Goal: Check status: Check status

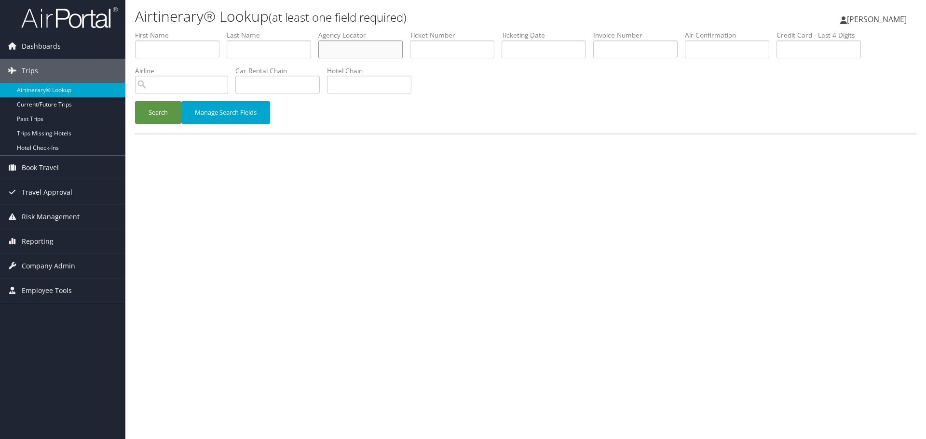
paste input "FYOOHF"
type input "FYOOHF"
click at [161, 120] on button "Search" at bounding box center [158, 112] width 46 height 23
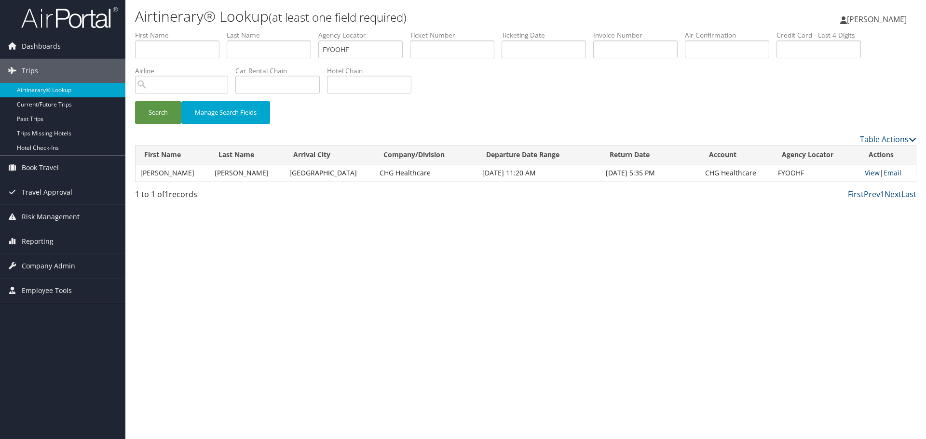
click at [867, 173] on link "View" at bounding box center [872, 172] width 15 height 9
click at [42, 90] on link "Airtinerary® Lookup" at bounding box center [62, 90] width 125 height 14
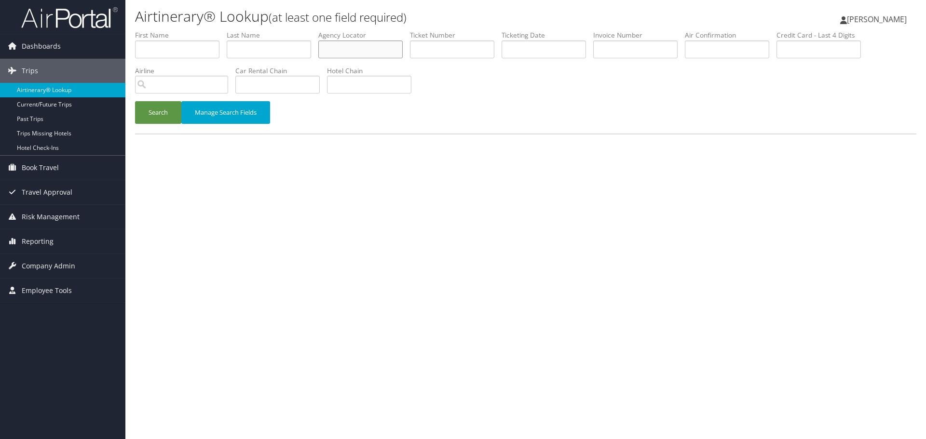
click at [332, 47] on input "text" at bounding box center [360, 50] width 84 height 18
paste input "DBBLWU"
click at [165, 117] on button "Search" at bounding box center [158, 112] width 46 height 23
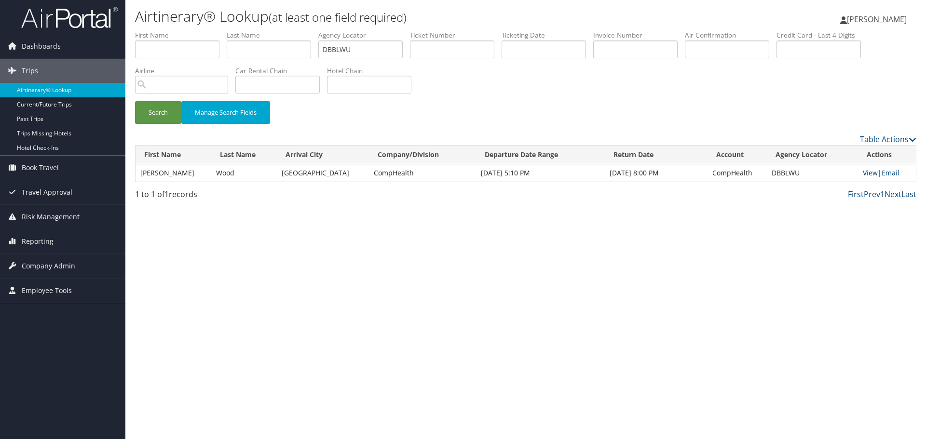
click at [863, 174] on link "View" at bounding box center [870, 172] width 15 height 9
click at [368, 52] on input "DBBLWU" at bounding box center [360, 50] width 84 height 18
paste input "ITNBNJ"
click at [147, 114] on button "Search" at bounding box center [158, 112] width 46 height 23
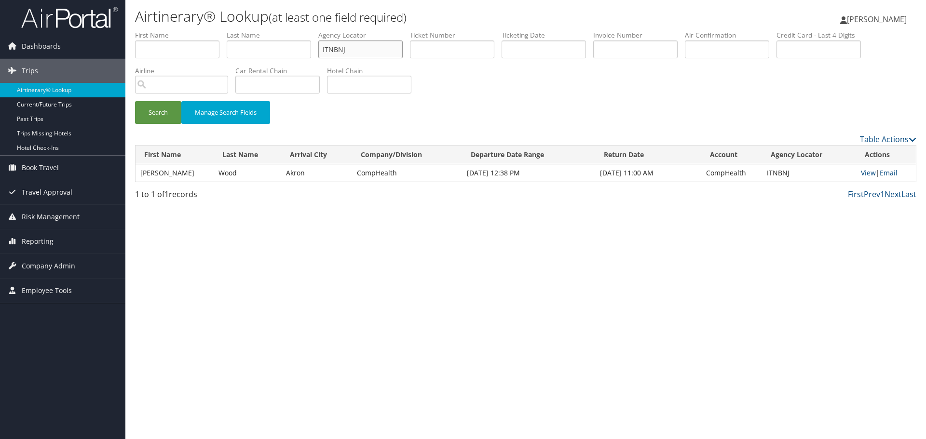
click at [352, 52] on input "ITNBNJ" at bounding box center [360, 50] width 84 height 18
paste input "KVYAWU"
type input "KVYAWU"
click at [158, 109] on button "Search" at bounding box center [158, 112] width 46 height 23
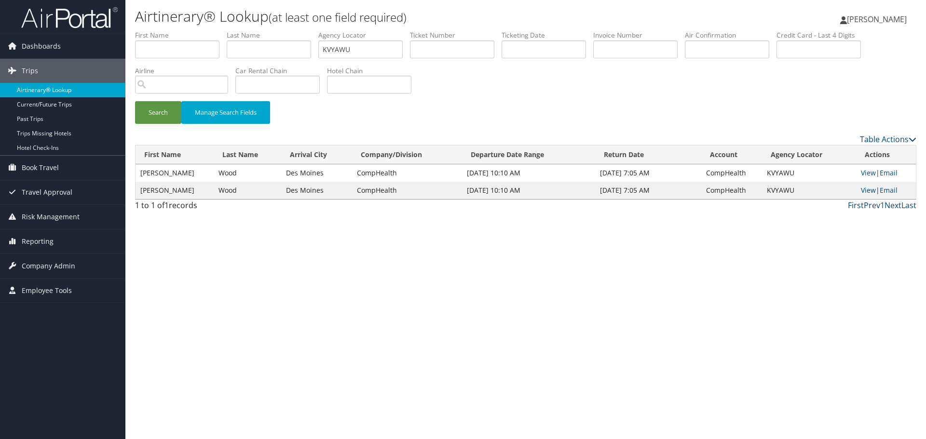
click at [50, 93] on link "Airtinerary® Lookup" at bounding box center [62, 90] width 125 height 14
